Goal: Find specific fact: Find specific fact

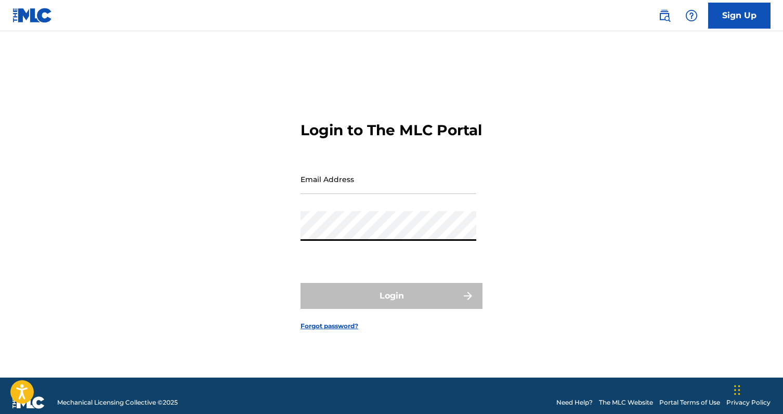
type input "[EMAIL_ADDRESS][DOMAIN_NAME]"
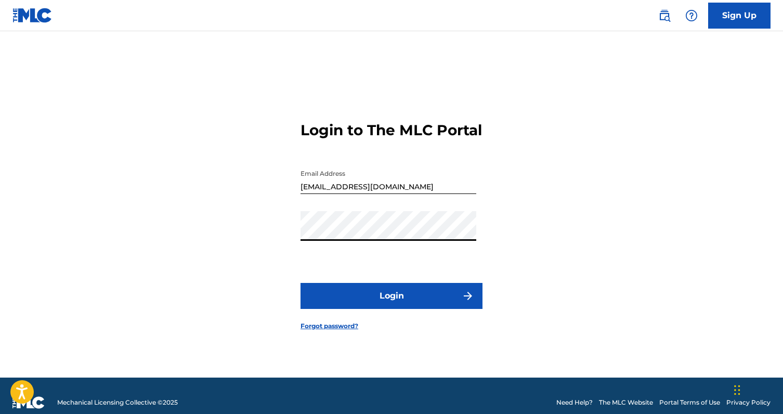
click at [394, 305] on button "Login" at bounding box center [392, 296] width 182 height 26
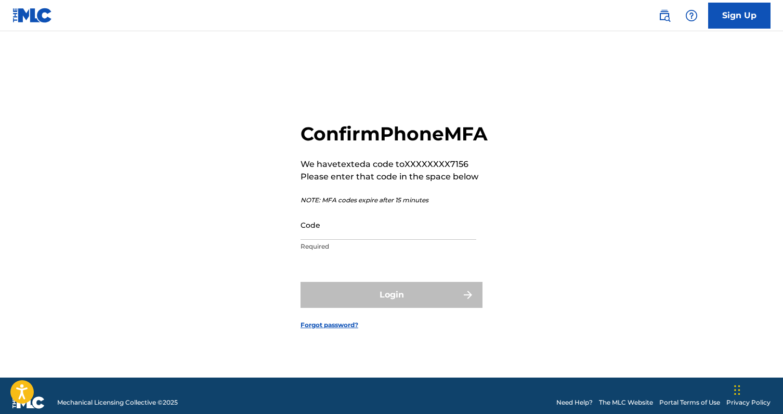
click at [359, 240] on input "Code" at bounding box center [389, 225] width 176 height 30
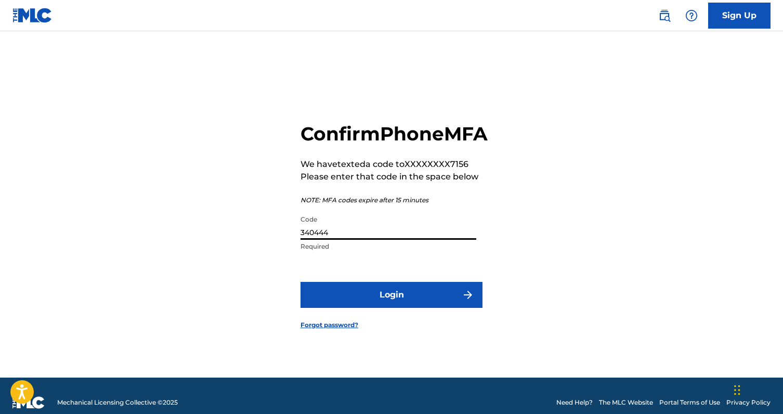
type input "340444"
click at [301, 282] on button "Login" at bounding box center [392, 295] width 182 height 26
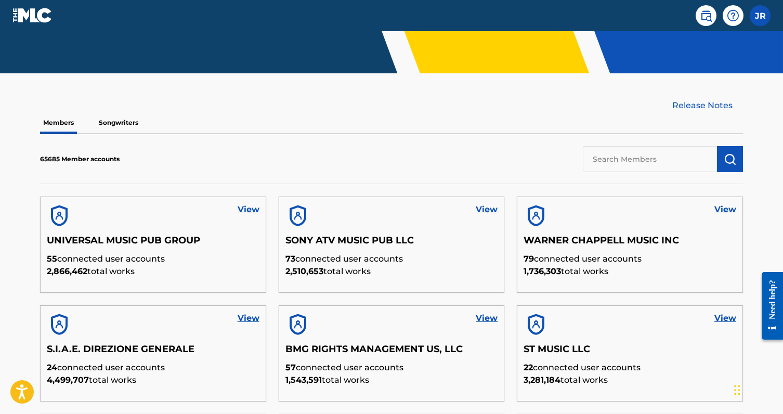
scroll to position [232, 0]
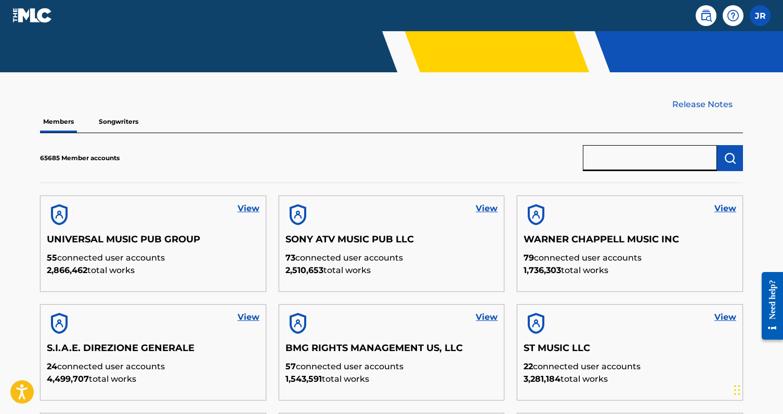
click at [647, 152] on input "text" at bounding box center [650, 158] width 134 height 26
type input "[PERSON_NAME]"
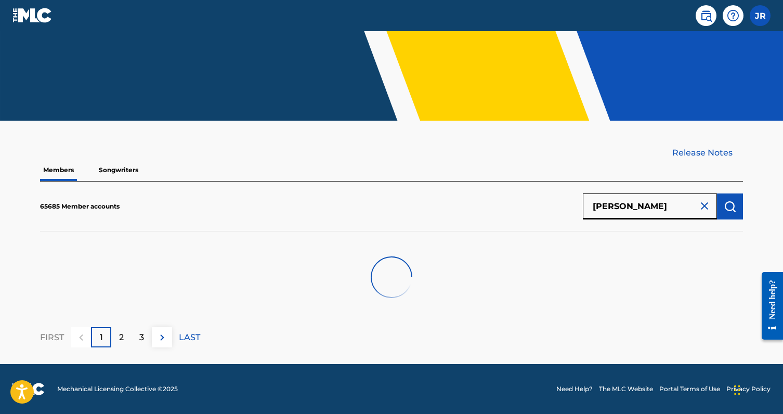
scroll to position [214, 0]
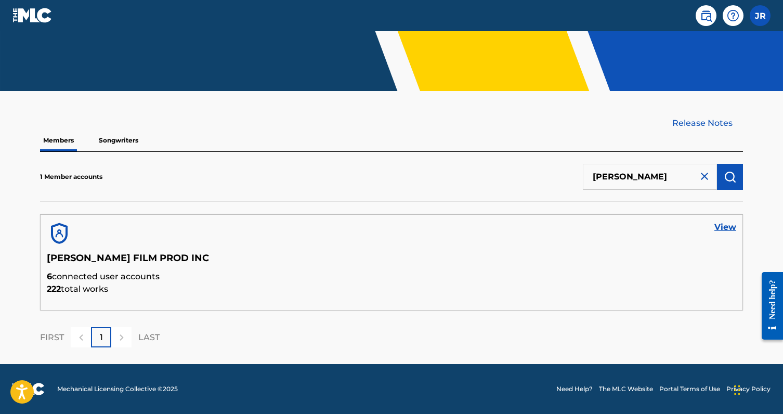
click at [732, 227] on link "View" at bounding box center [726, 227] width 22 height 12
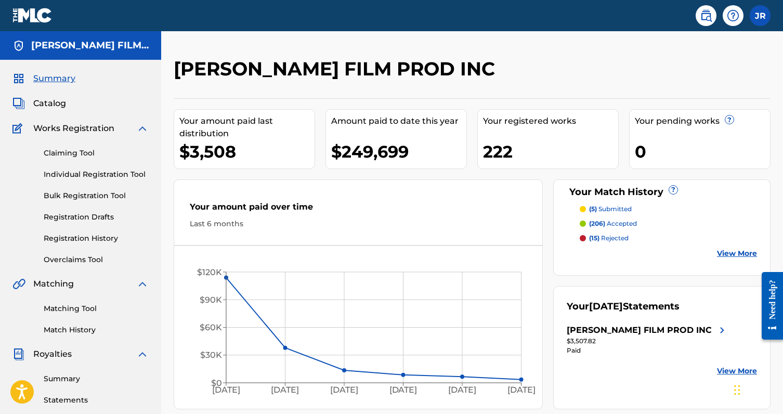
click at [50, 101] on span "Catalog" at bounding box center [49, 103] width 33 height 12
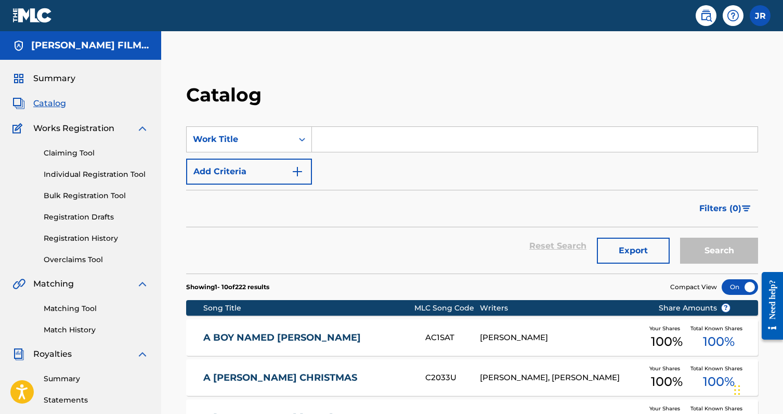
click at [374, 140] on input "Search Form" at bounding box center [535, 139] width 446 height 25
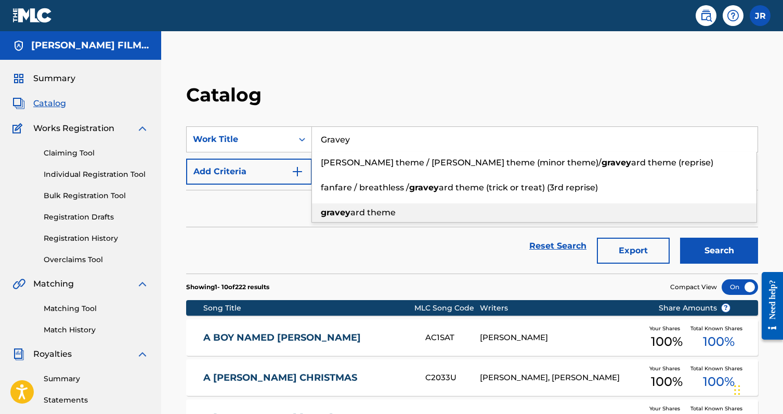
click at [344, 214] on strong "gravey" at bounding box center [336, 213] width 30 height 10
type input "graveyard theme"
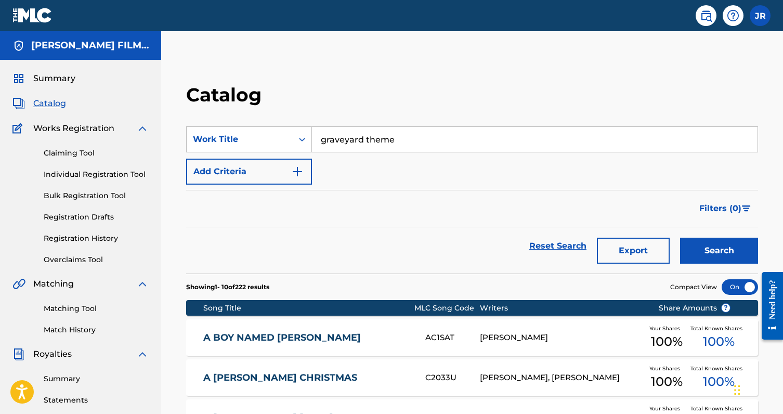
click at [703, 253] on button "Search" at bounding box center [719, 251] width 78 height 26
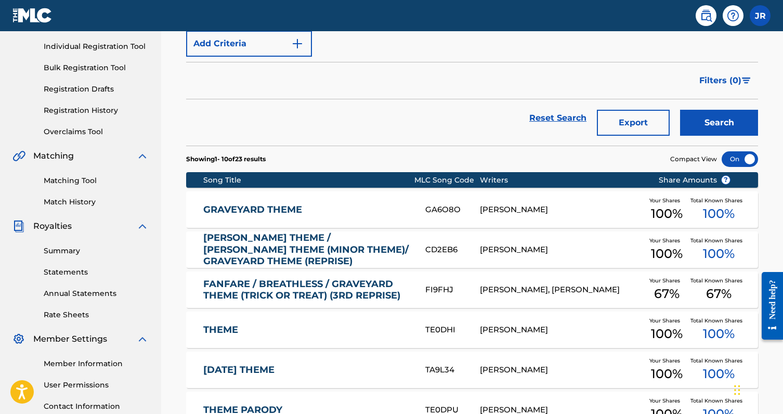
scroll to position [134, 0]
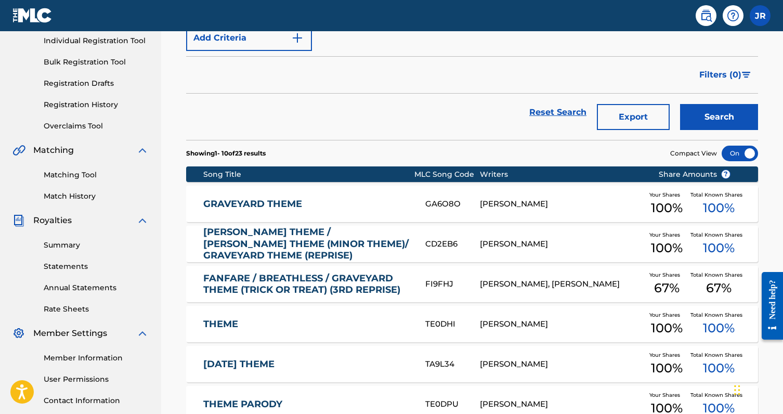
click at [430, 206] on div "GA6O8O" at bounding box center [452, 204] width 55 height 12
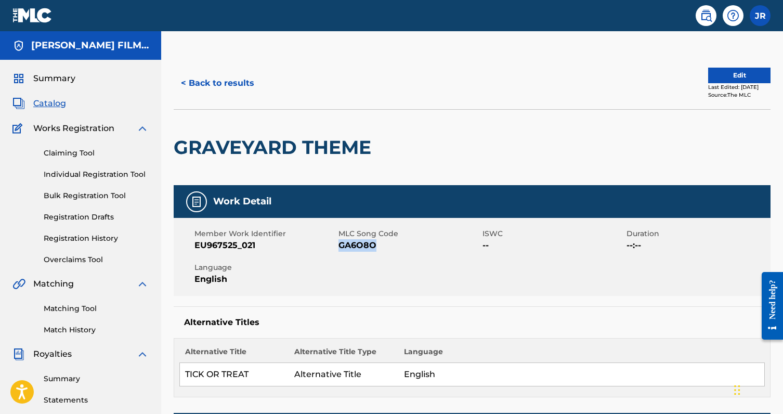
drag, startPoint x: 377, startPoint y: 252, endPoint x: 340, endPoint y: 245, distance: 36.9
click at [340, 245] on div "Member Work Identifier EU967525_021 MLC Song Code GA6O8O ISWC -- Duration --:--…" at bounding box center [472, 257] width 597 height 78
copy span "GA6O8O"
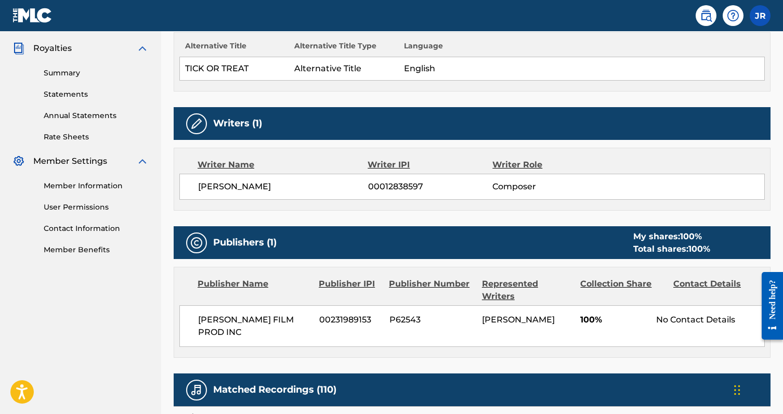
scroll to position [316, 0]
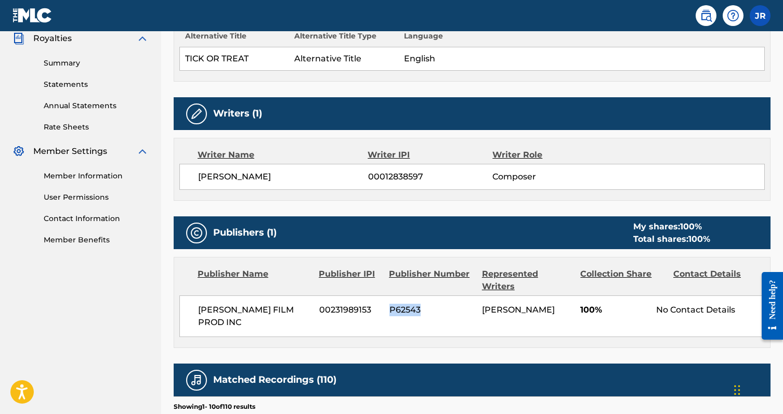
drag, startPoint x: 424, startPoint y: 296, endPoint x: 391, endPoint y: 298, distance: 33.4
click at [391, 304] on span "P62543" at bounding box center [432, 310] width 85 height 12
copy span "P62543"
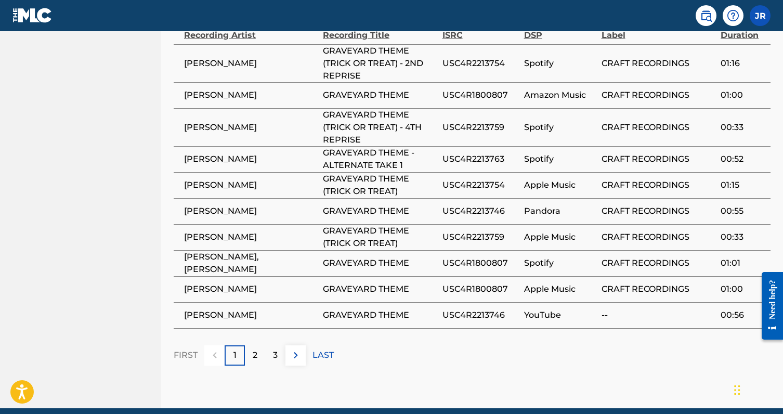
scroll to position [741, 0]
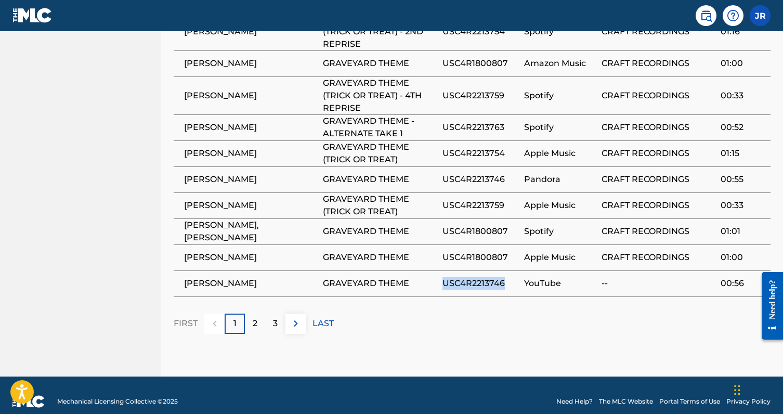
drag, startPoint x: 505, startPoint y: 272, endPoint x: 445, endPoint y: 274, distance: 60.4
click at [445, 277] on span "USC4R2213746" at bounding box center [481, 283] width 76 height 12
copy span "USC4R2213746"
drag, startPoint x: 508, startPoint y: 247, endPoint x: 445, endPoint y: 250, distance: 63.5
click at [445, 251] on span "USC4R1800807" at bounding box center [481, 257] width 76 height 12
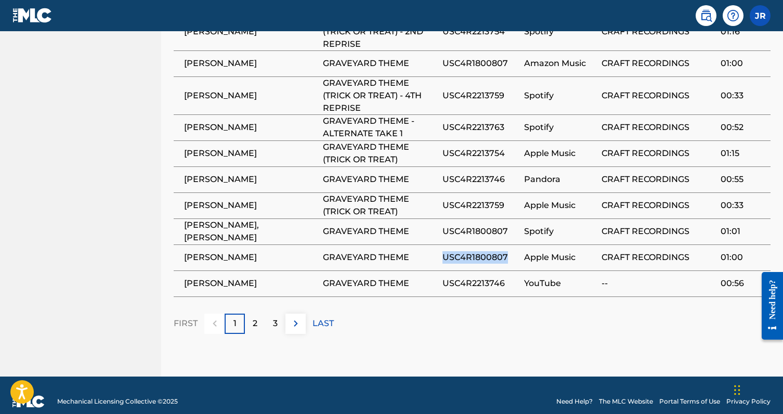
copy span "USC4R1800807"
drag, startPoint x: 504, startPoint y: 192, endPoint x: 445, endPoint y: 198, distance: 59.6
click at [445, 199] on span "USC4R2213759" at bounding box center [481, 205] width 76 height 12
copy span "USC4R2213759"
drag, startPoint x: 504, startPoint y: 141, endPoint x: 443, endPoint y: 145, distance: 61.5
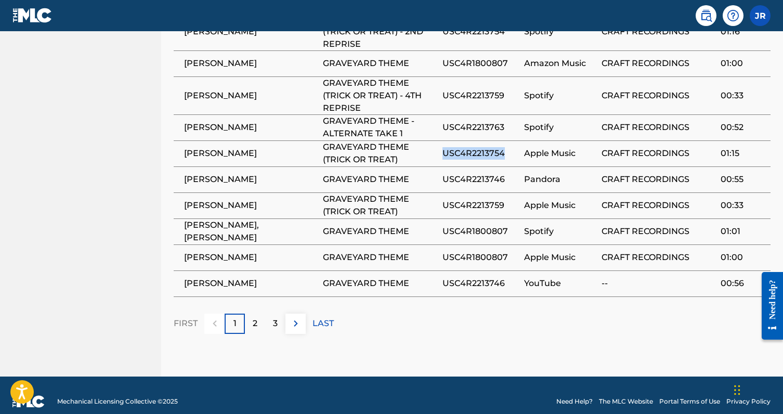
click at [443, 147] on span "USC4R2213754" at bounding box center [481, 153] width 76 height 12
copy span "USC4R2213754"
drag, startPoint x: 501, startPoint y: 114, endPoint x: 444, endPoint y: 118, distance: 57.8
click at [444, 121] on span "USC4R2213763" at bounding box center [481, 127] width 76 height 12
copy span "USC4R2213763"
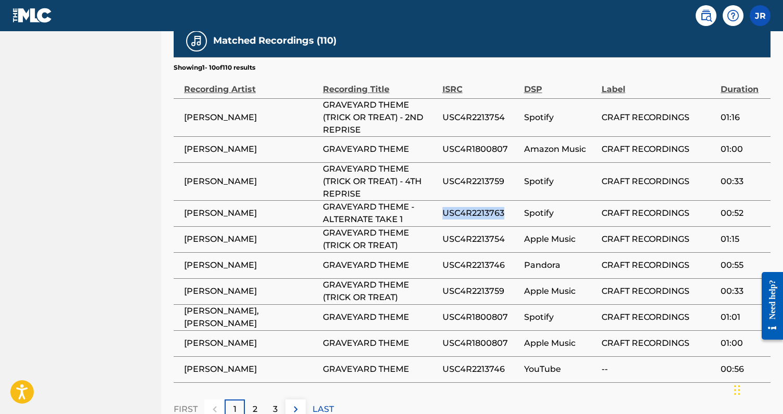
scroll to position [654, 0]
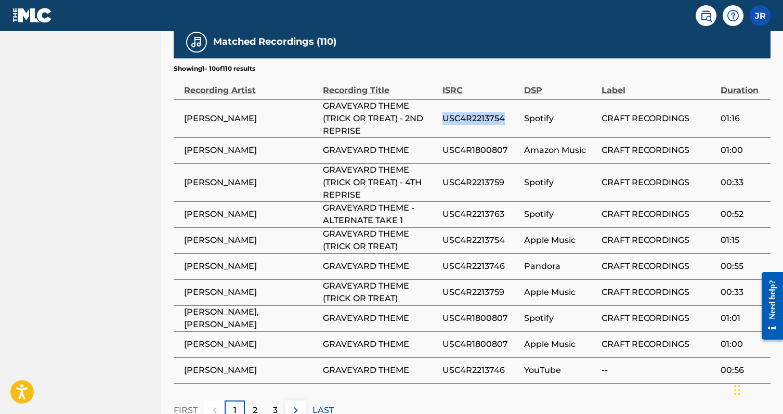
drag, startPoint x: 444, startPoint y: 105, endPoint x: 502, endPoint y: 107, distance: 57.8
click at [502, 112] on span "USC4R2213754" at bounding box center [481, 118] width 76 height 12
copy span "USC4R2213754"
click at [252, 400] on div "2" at bounding box center [255, 410] width 20 height 20
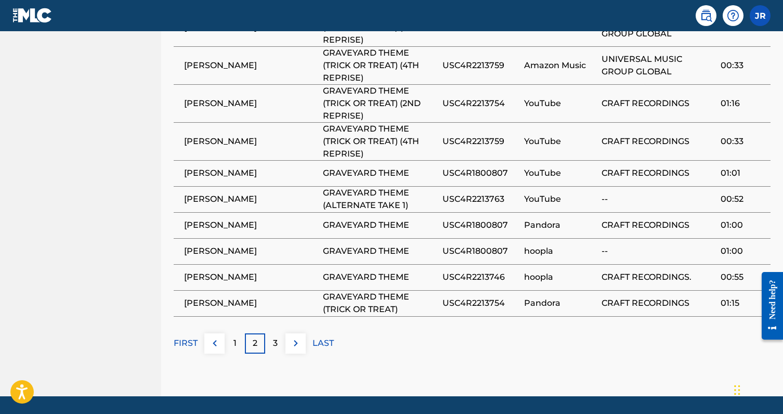
scroll to position [765, 0]
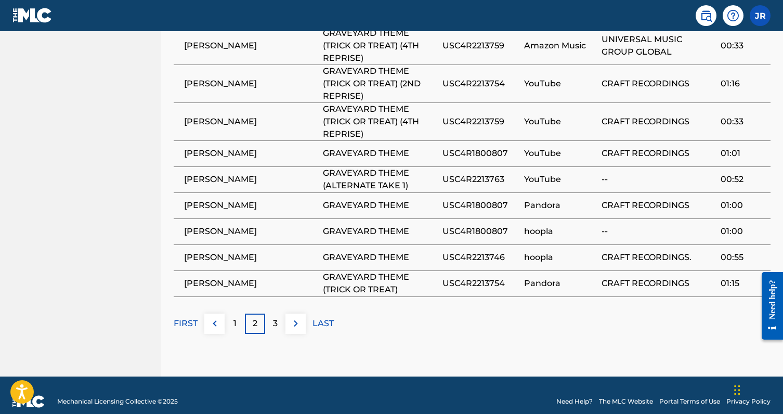
click at [212, 317] on img at bounding box center [215, 323] width 12 height 12
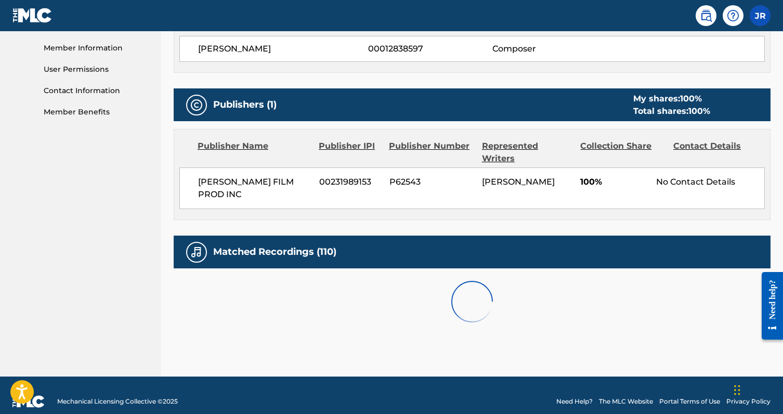
scroll to position [741, 0]
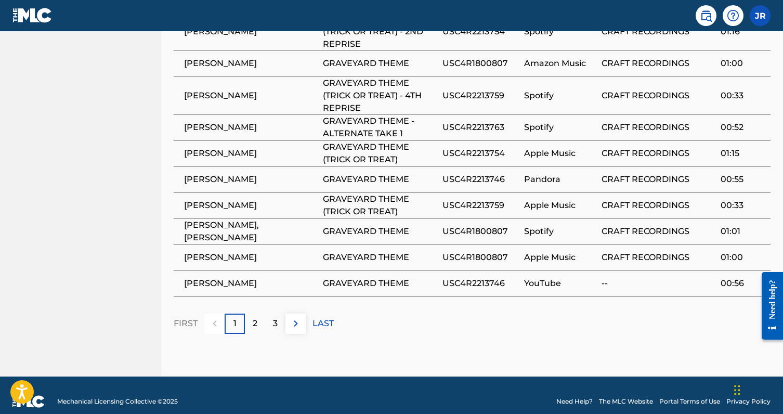
click at [256, 317] on p "2" at bounding box center [255, 323] width 5 height 12
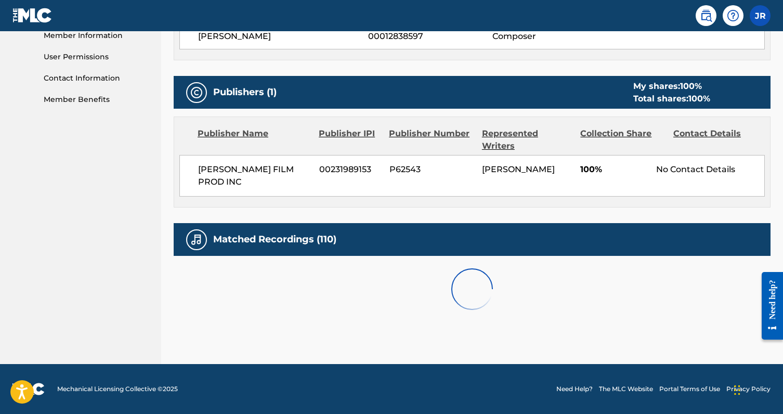
scroll to position [765, 0]
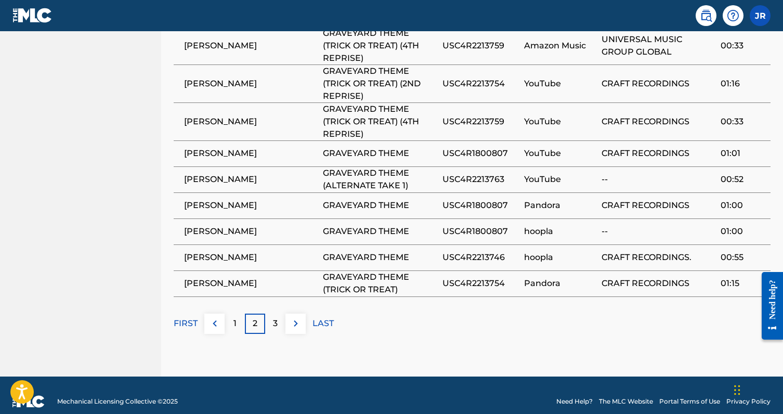
click at [272, 314] on div "3" at bounding box center [275, 324] width 20 height 20
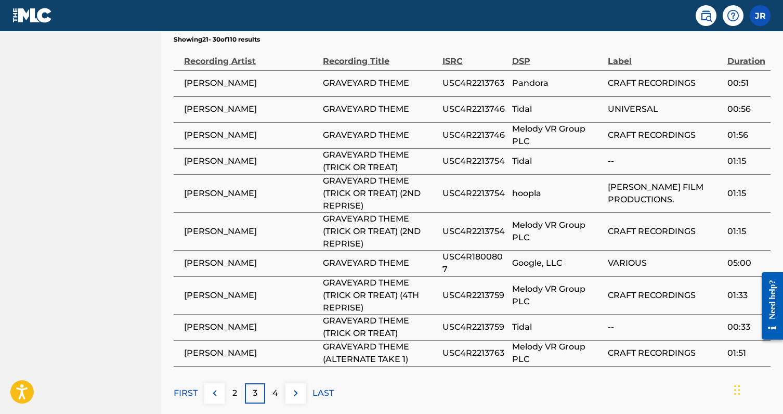
scroll to position [678, 0]
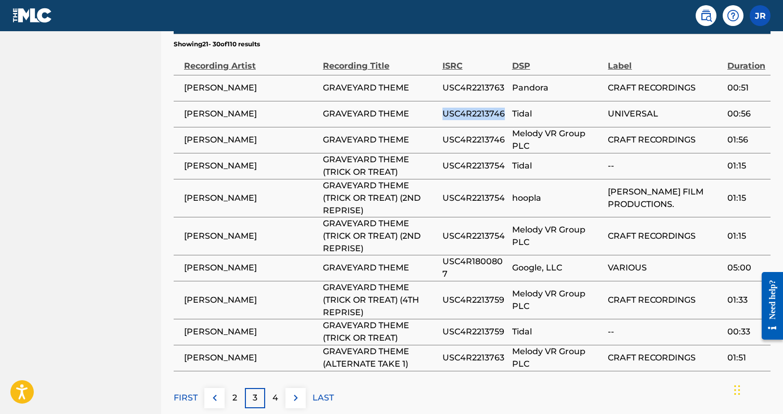
drag, startPoint x: 441, startPoint y: 103, endPoint x: 502, endPoint y: 104, distance: 61.4
click at [502, 104] on tr "[PERSON_NAME] GRAVEYARD THEME USC4R2213746 Tidal UNIVERSAL 00:56" at bounding box center [472, 114] width 597 height 26
copy tr "USC4R2213746"
click at [209, 392] on img at bounding box center [215, 398] width 12 height 12
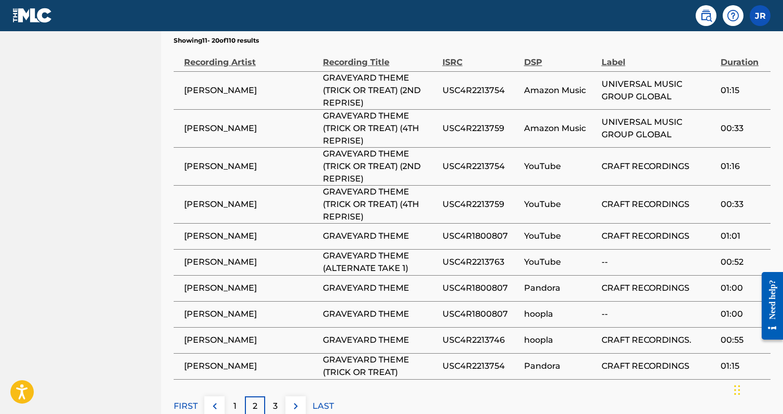
scroll to position [698, 0]
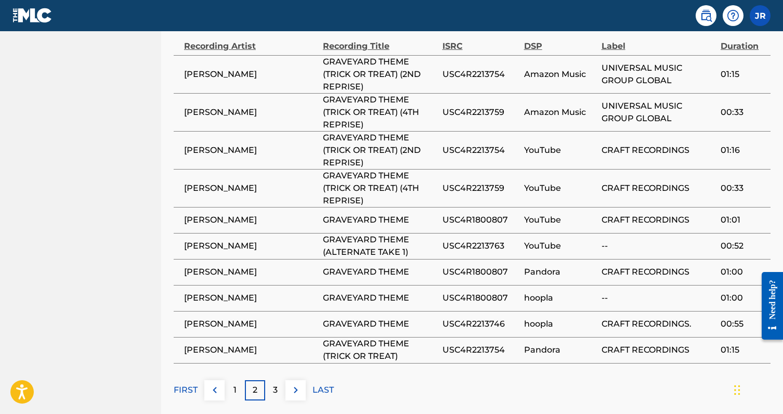
click at [229, 380] on div "1" at bounding box center [235, 390] width 20 height 20
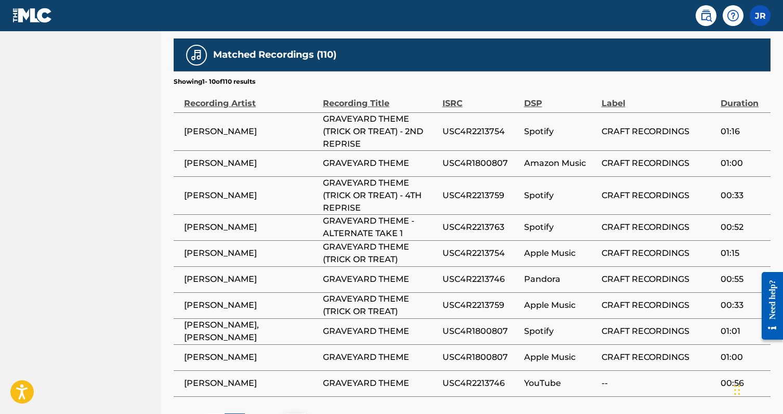
scroll to position [638, 0]
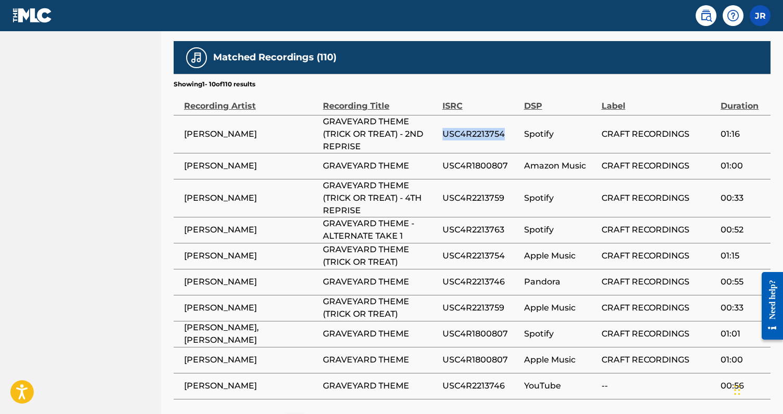
drag, startPoint x: 444, startPoint y: 123, endPoint x: 502, endPoint y: 121, distance: 58.8
click at [502, 128] on span "USC4R2213754" at bounding box center [481, 134] width 76 height 12
copy span "USC4R2213754"
drag, startPoint x: 510, startPoint y: 155, endPoint x: 444, endPoint y: 155, distance: 66.1
click at [444, 160] on span "USC4R1800807" at bounding box center [481, 166] width 76 height 12
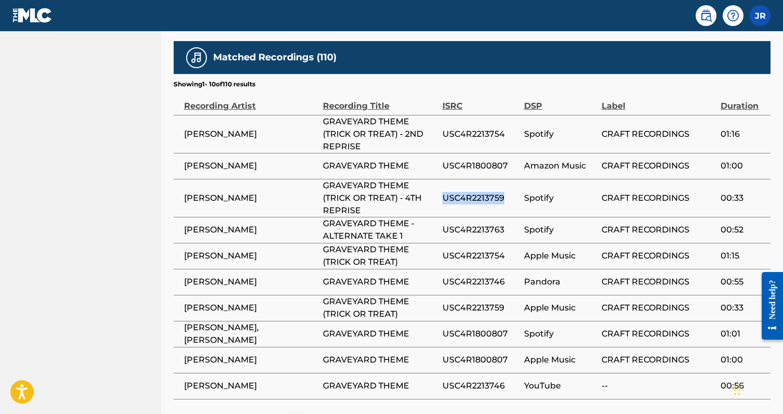
drag, startPoint x: 507, startPoint y: 188, endPoint x: 445, endPoint y: 189, distance: 62.4
click at [445, 192] on span "USC4R2213759" at bounding box center [481, 198] width 76 height 12
drag, startPoint x: 445, startPoint y: 217, endPoint x: 501, endPoint y: 219, distance: 56.2
click at [501, 224] on span "USC4R2213763" at bounding box center [481, 230] width 76 height 12
drag, startPoint x: 443, startPoint y: 271, endPoint x: 510, endPoint y: 274, distance: 66.6
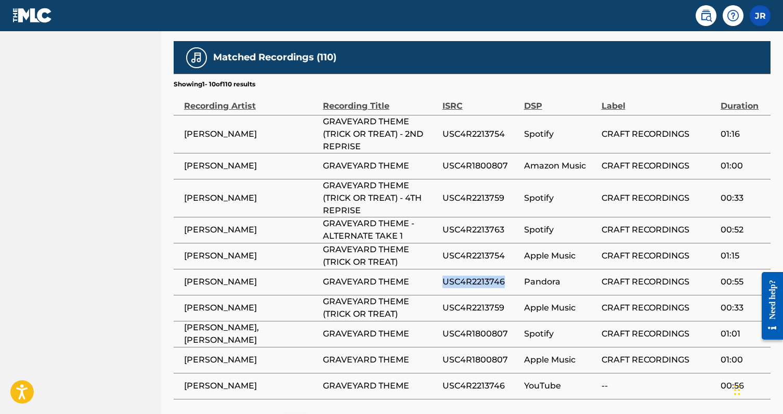
click at [510, 276] on span "USC4R2213746" at bounding box center [481, 282] width 76 height 12
drag, startPoint x: 443, startPoint y: 375, endPoint x: 506, endPoint y: 379, distance: 63.6
click at [506, 380] on span "USC4R2213746" at bounding box center [481, 386] width 76 height 12
